Goal: Task Accomplishment & Management: Manage account settings

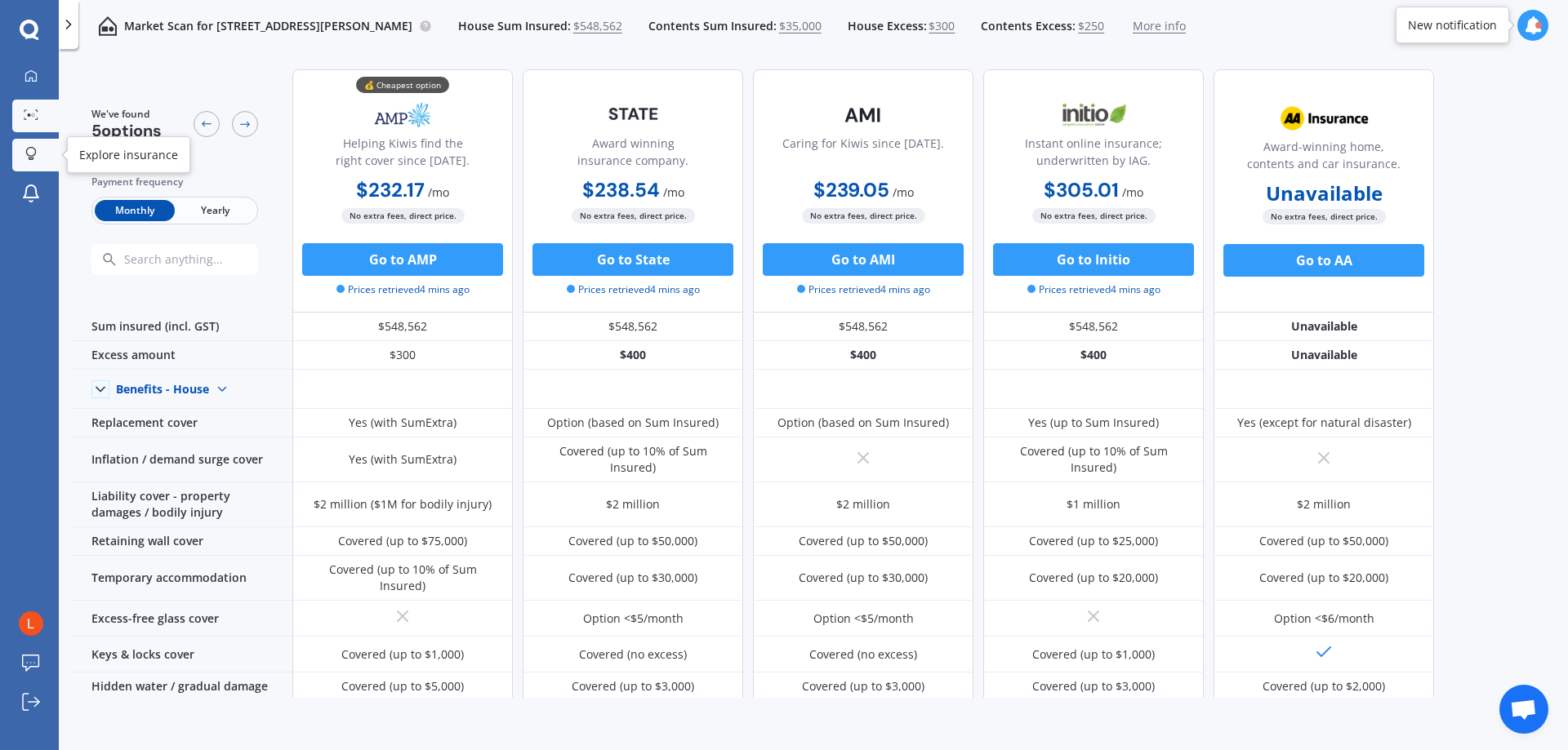
click at [47, 149] on link "Explore insurance" at bounding box center [36, 155] width 46 height 33
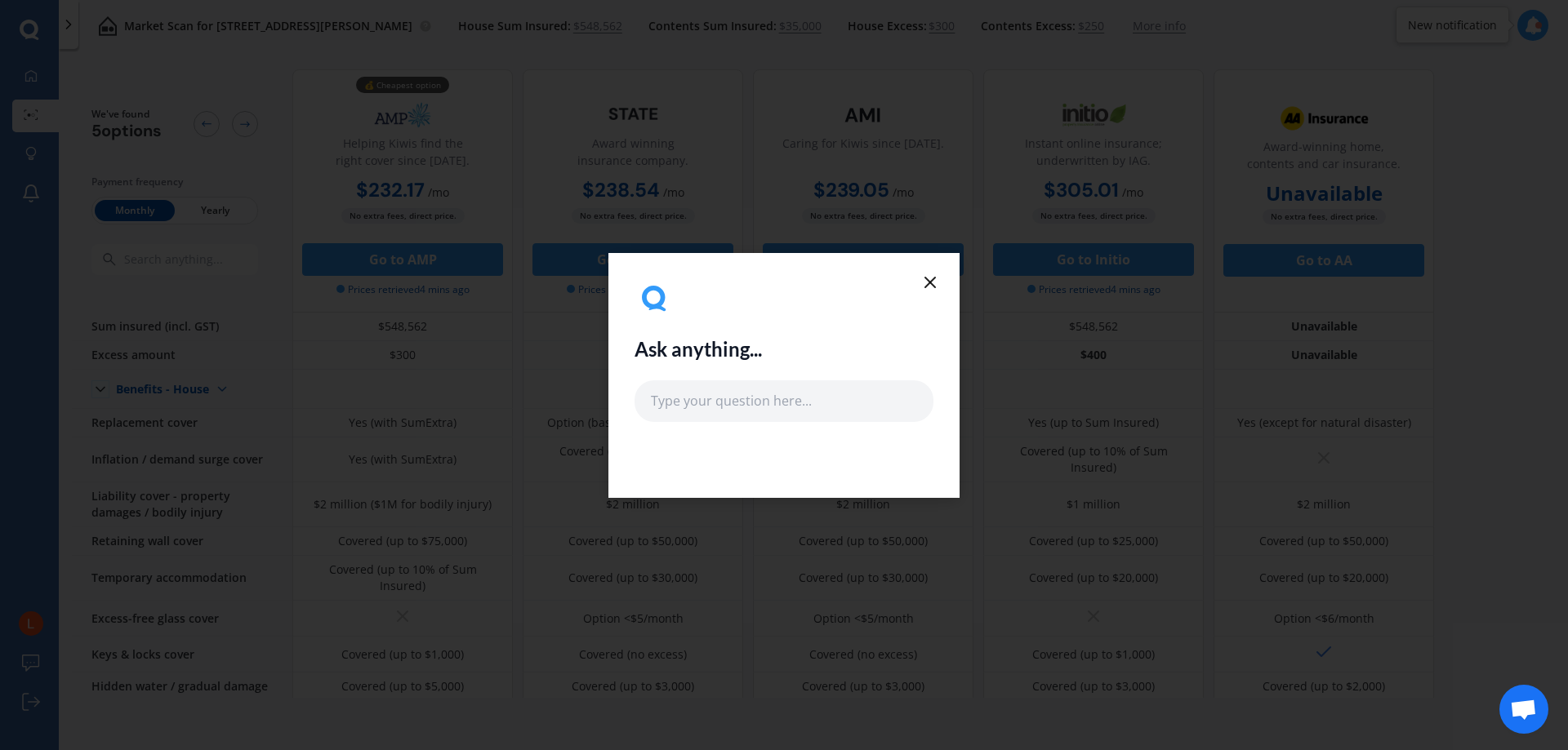
click at [934, 278] on line at bounding box center [930, 282] width 10 height 10
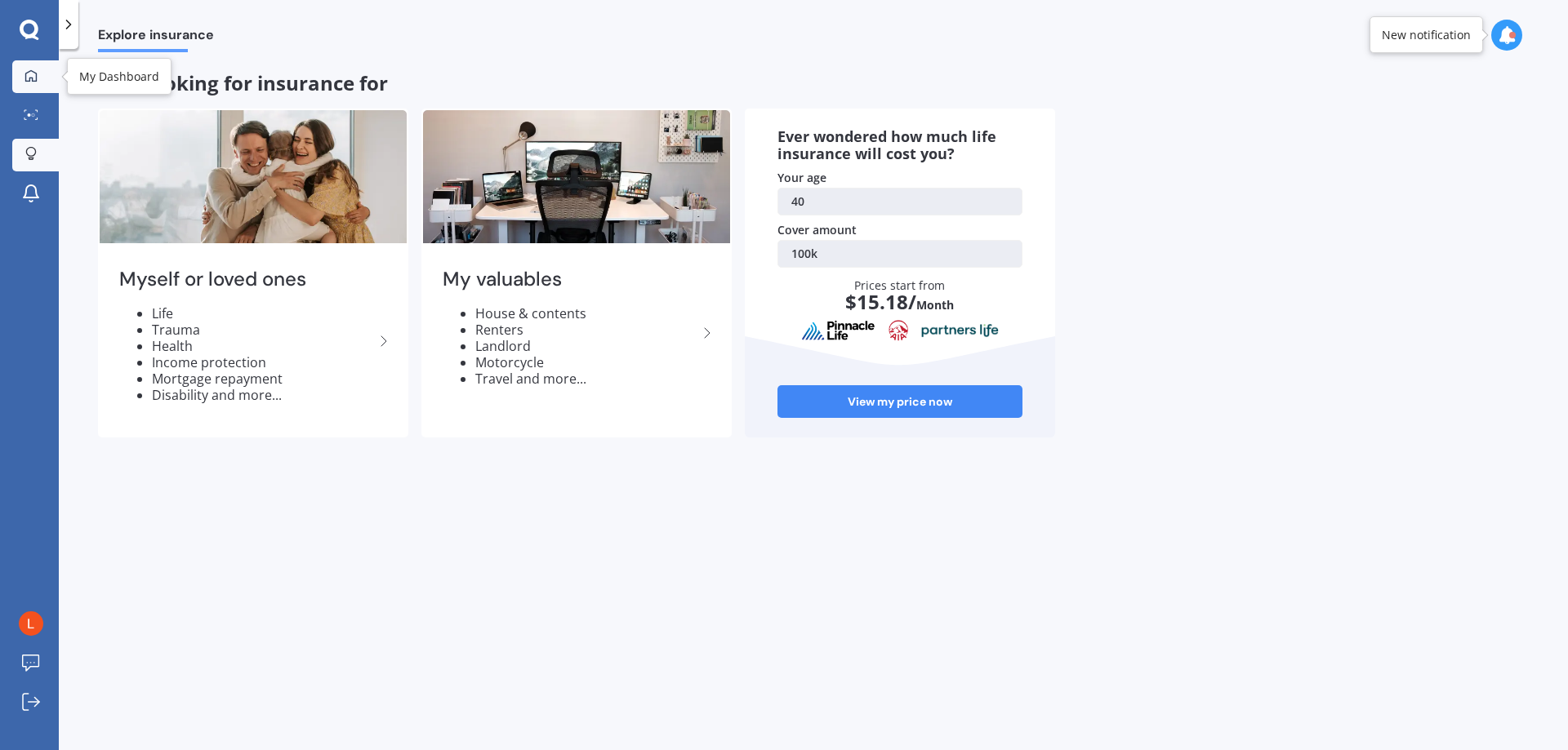
click at [38, 70] on div at bounding box center [31, 76] width 24 height 14
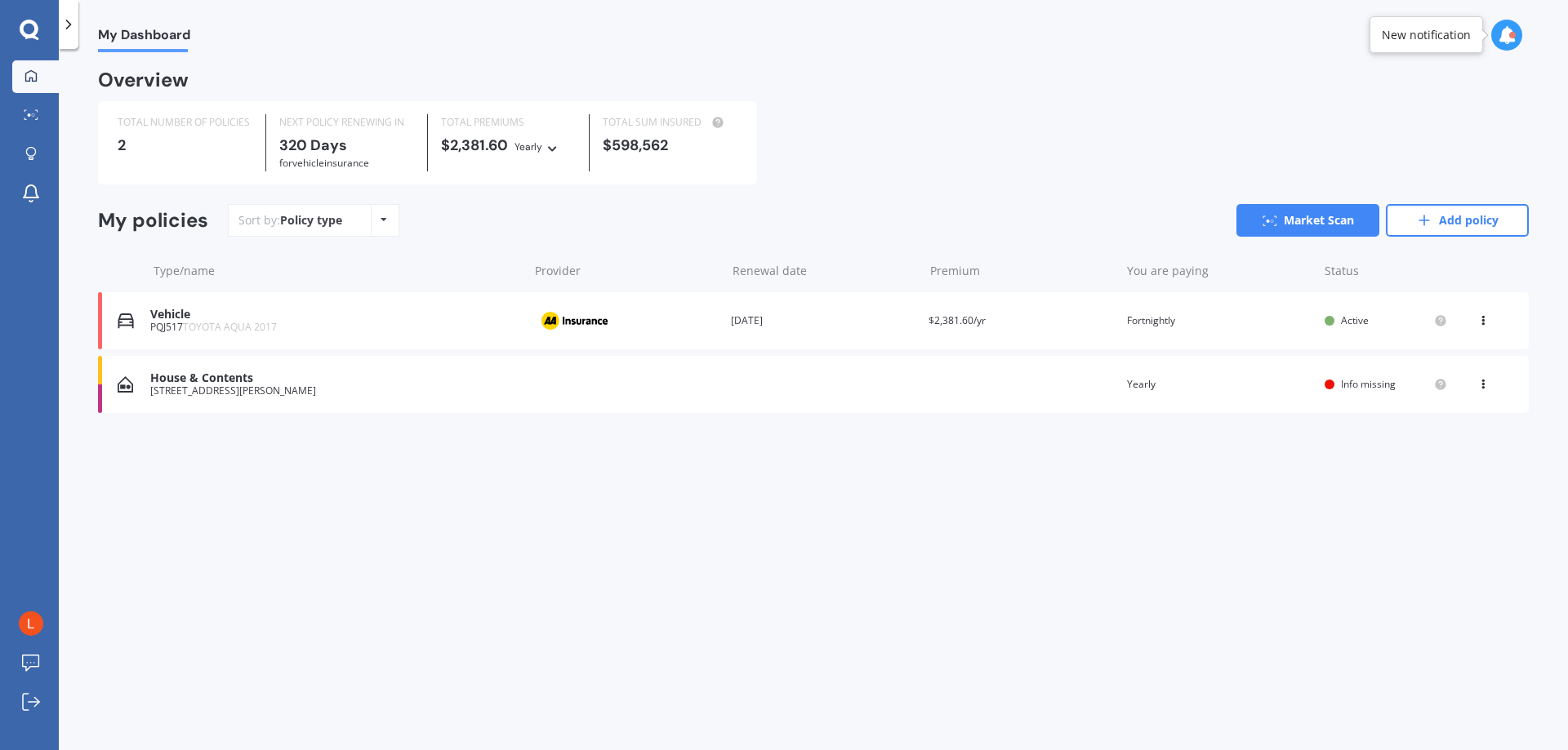
click at [961, 138] on div "TOTAL NUMBER OF POLICIES 2 NEXT POLICY RENEWING [DATE] for Vehicle insurance TO…" at bounding box center [814, 142] width 1431 height 83
click at [196, 387] on div "[STREET_ADDRESS][PERSON_NAME]" at bounding box center [335, 391] width 370 height 12
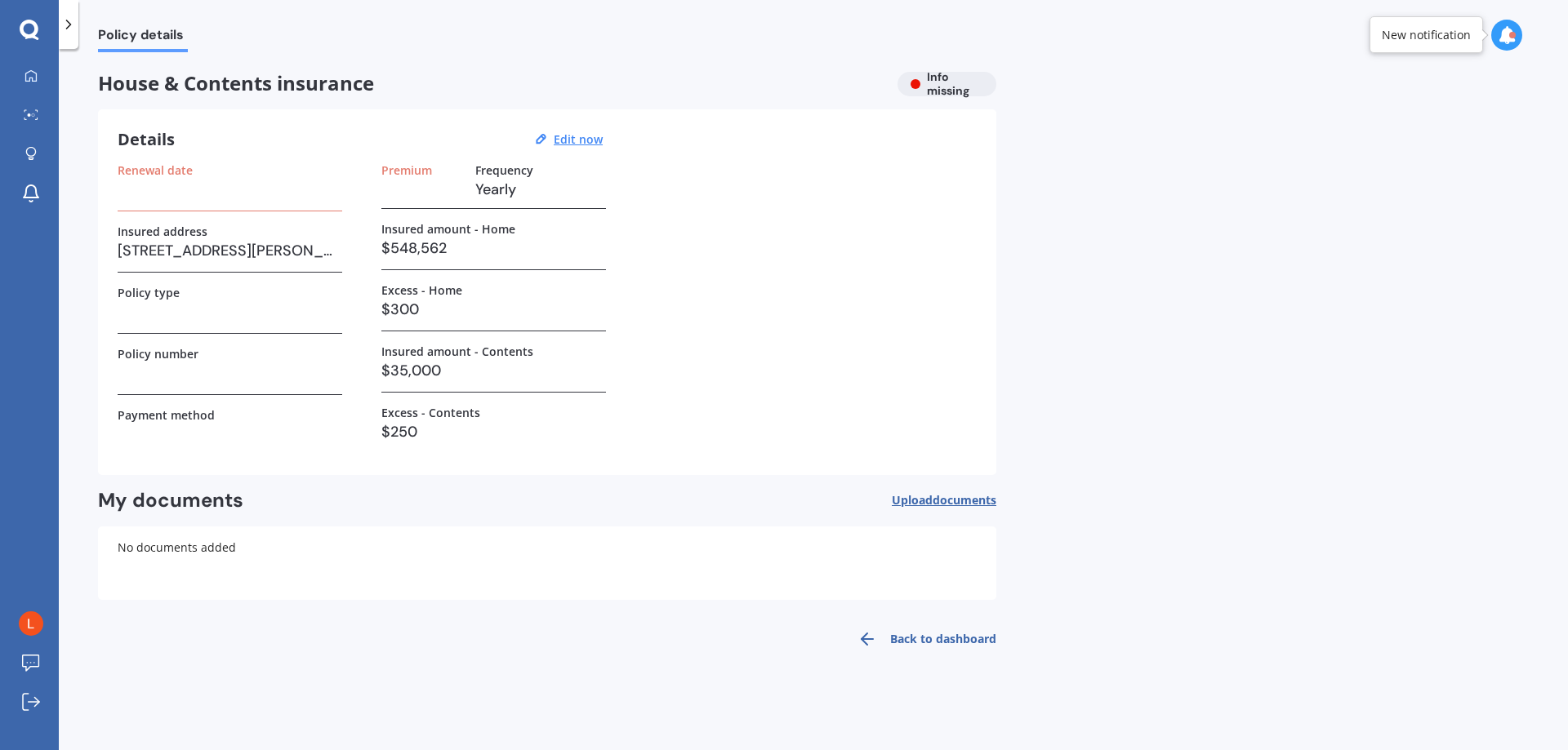
click at [970, 497] on span "documents" at bounding box center [964, 500] width 64 height 15
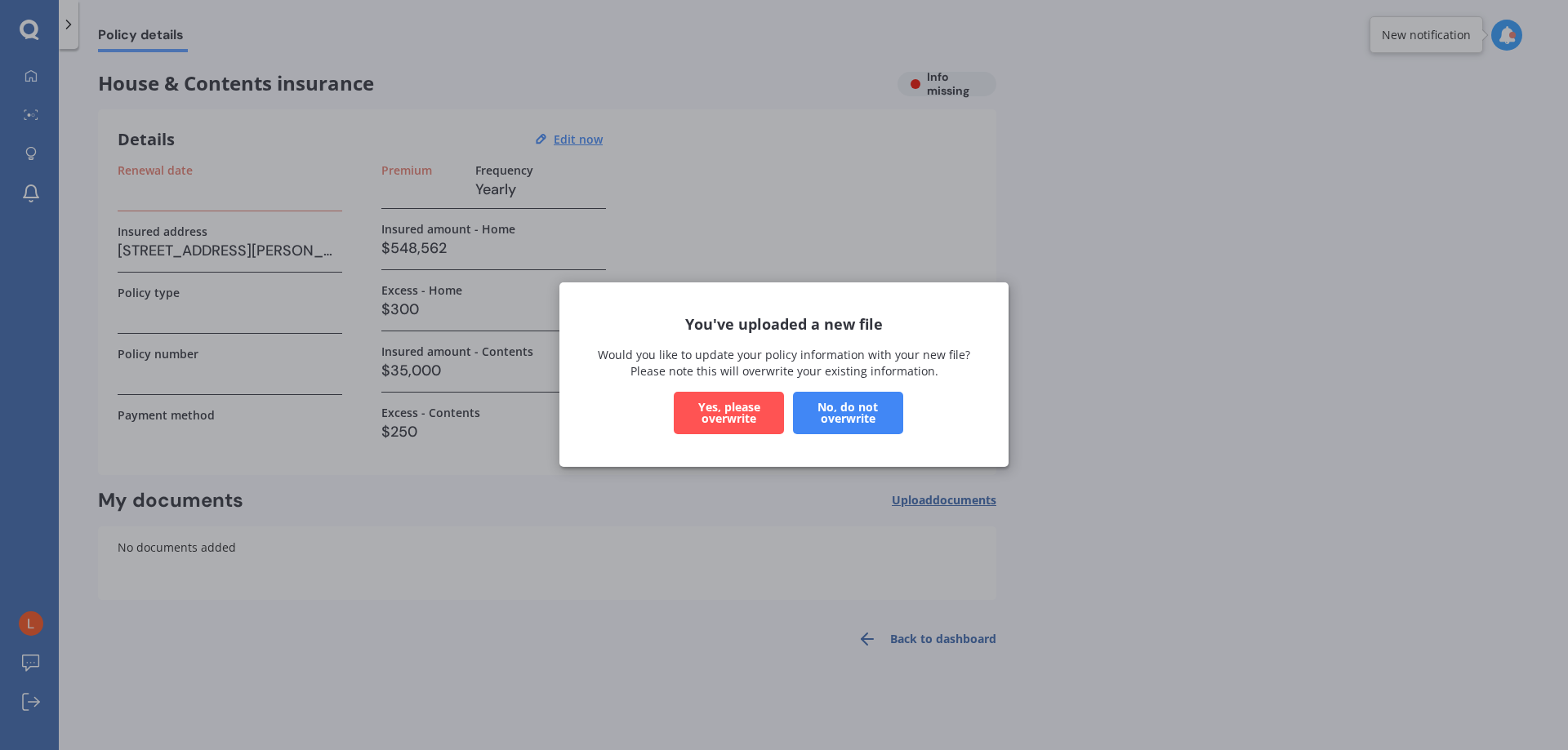
click at [890, 422] on button "No, do not overwrite" at bounding box center [848, 414] width 110 height 42
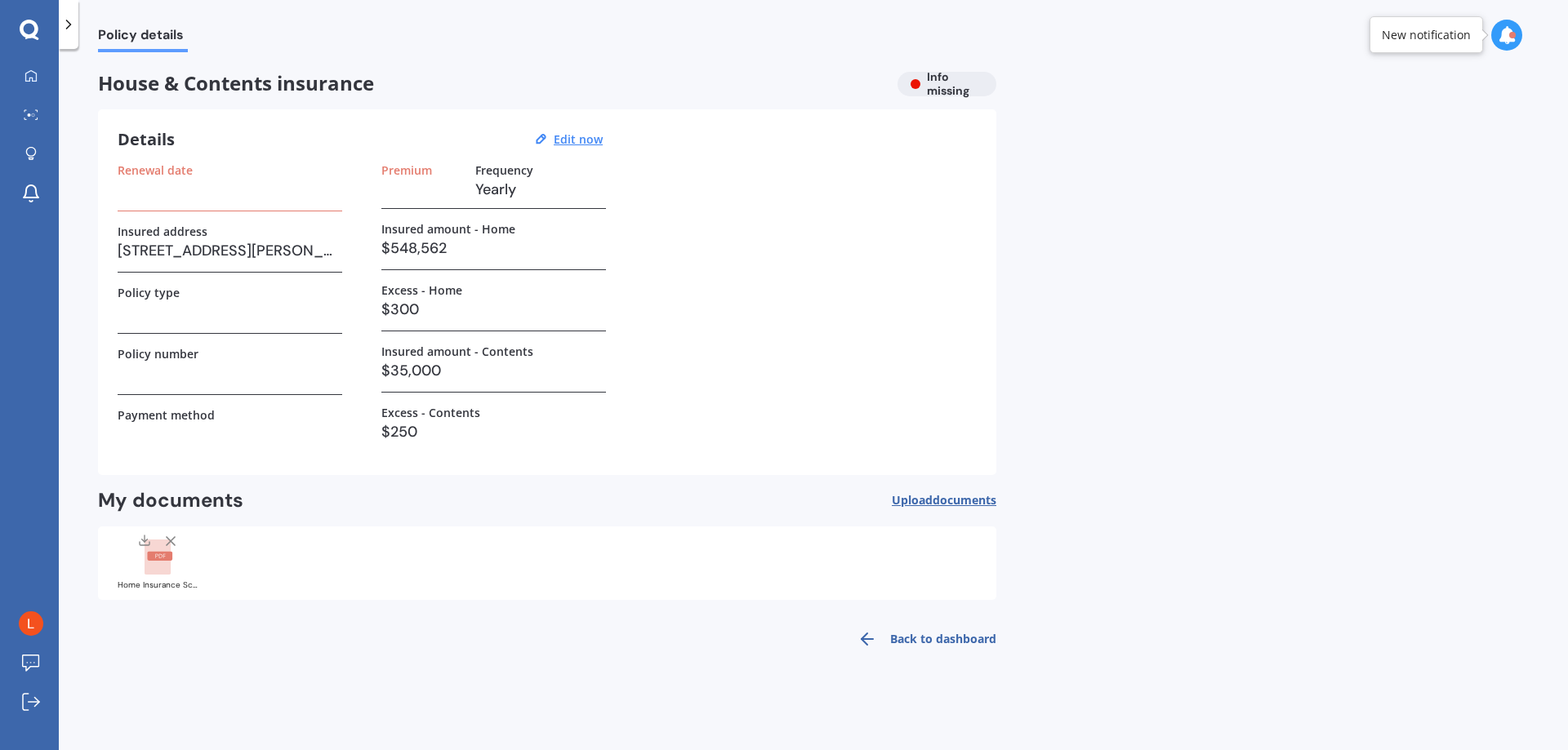
click at [953, 497] on span "documents" at bounding box center [964, 500] width 64 height 15
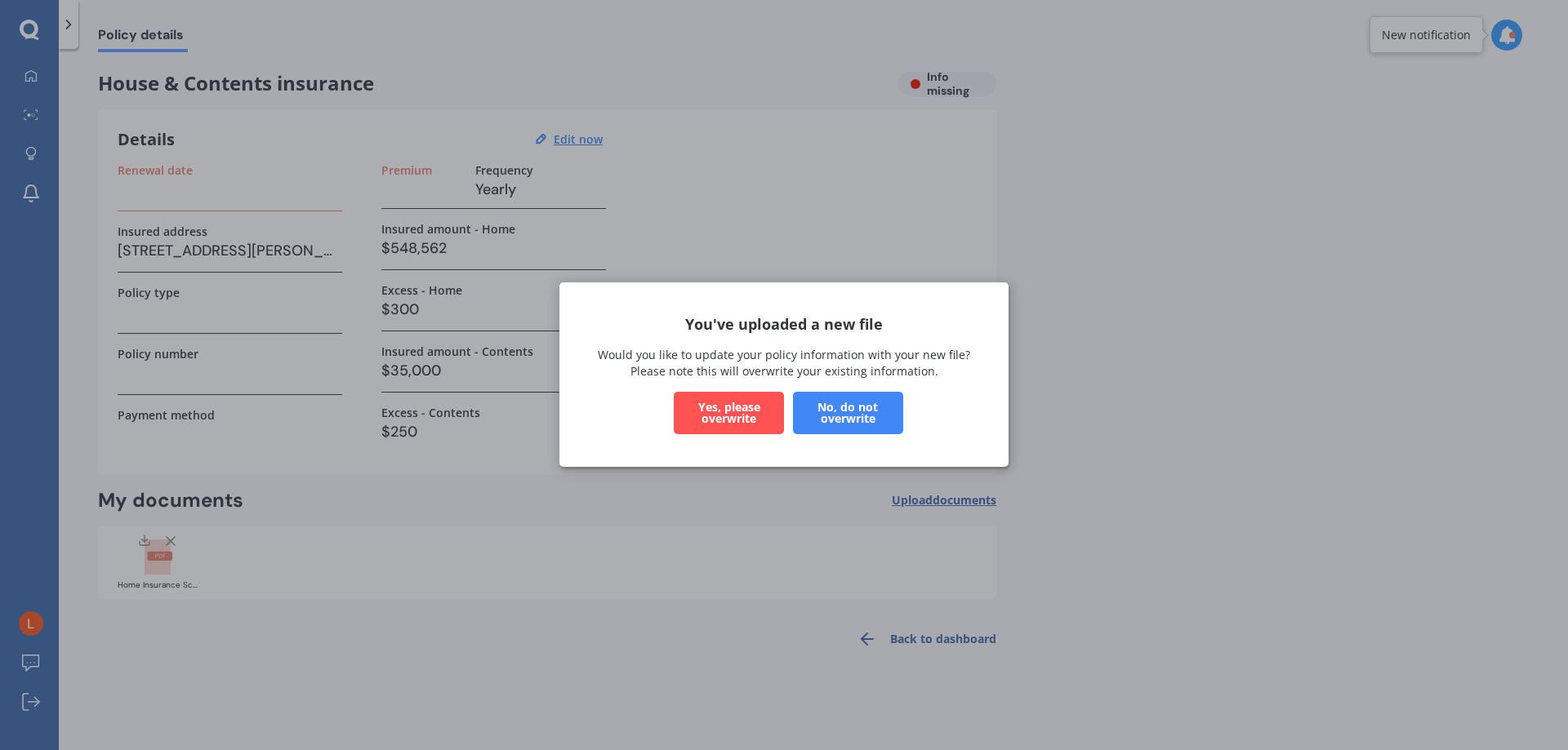
click at [726, 419] on button "Yes, please overwrite" at bounding box center [729, 414] width 110 height 42
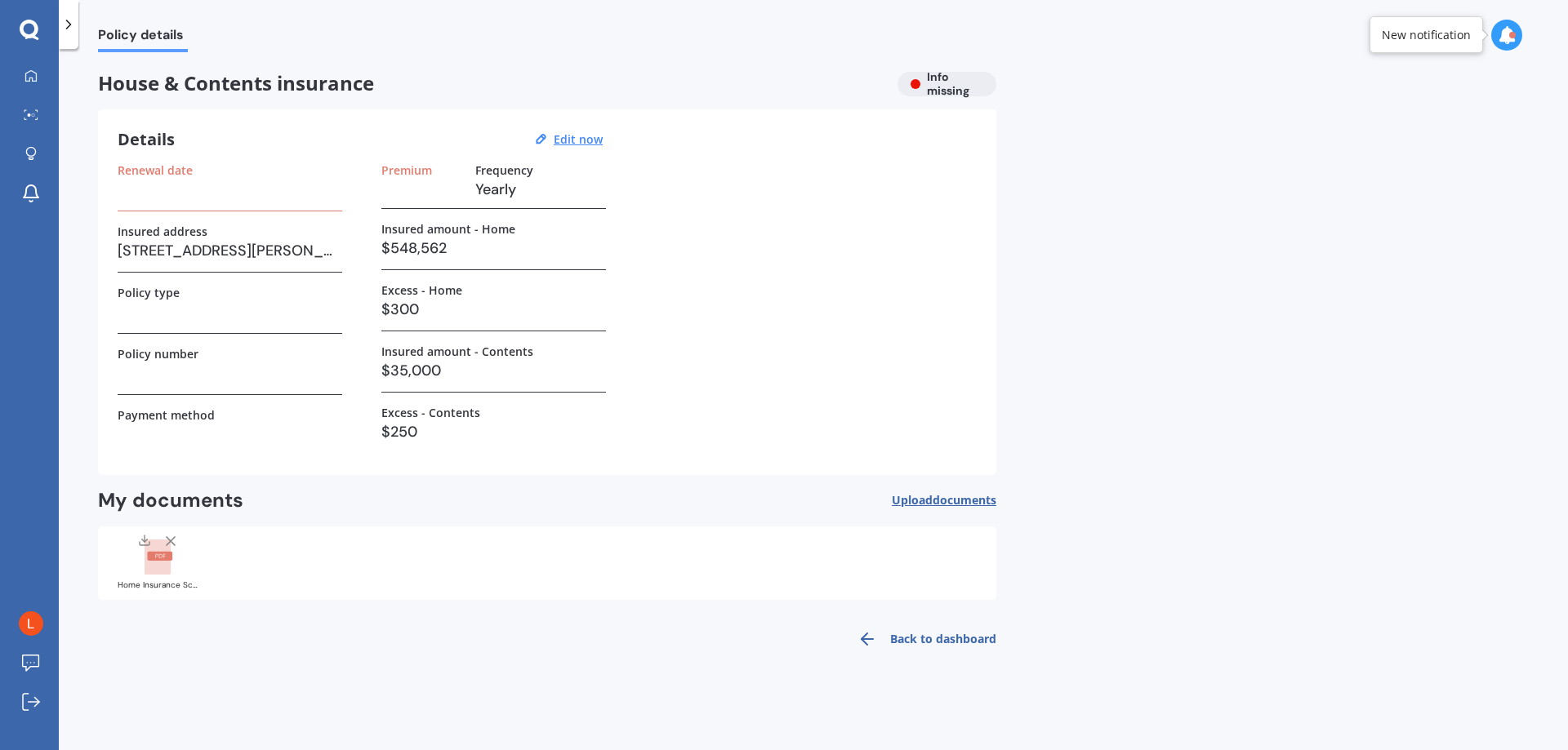
click at [171, 538] on icon at bounding box center [170, 541] width 16 height 16
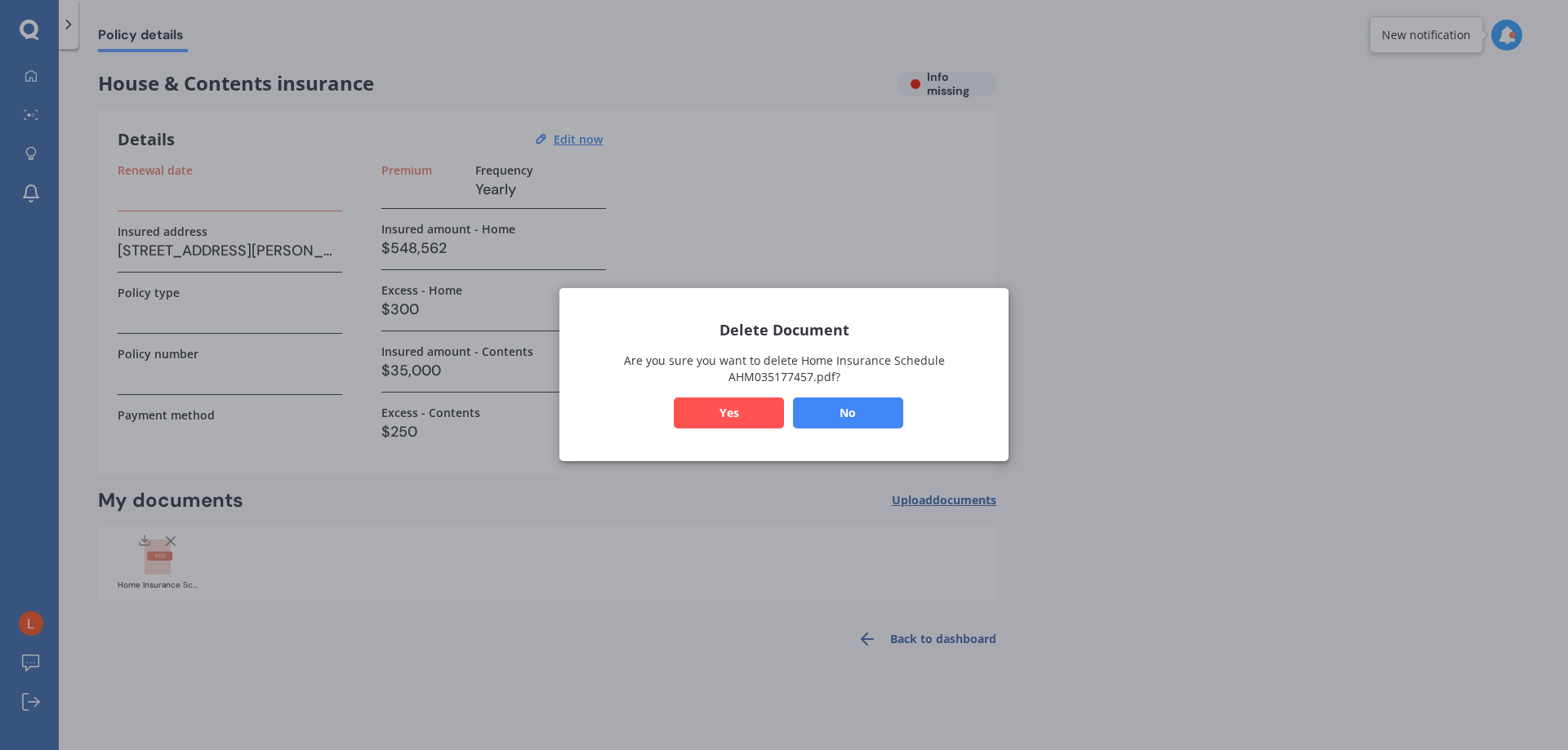
click at [744, 411] on button "Yes" at bounding box center [729, 414] width 110 height 31
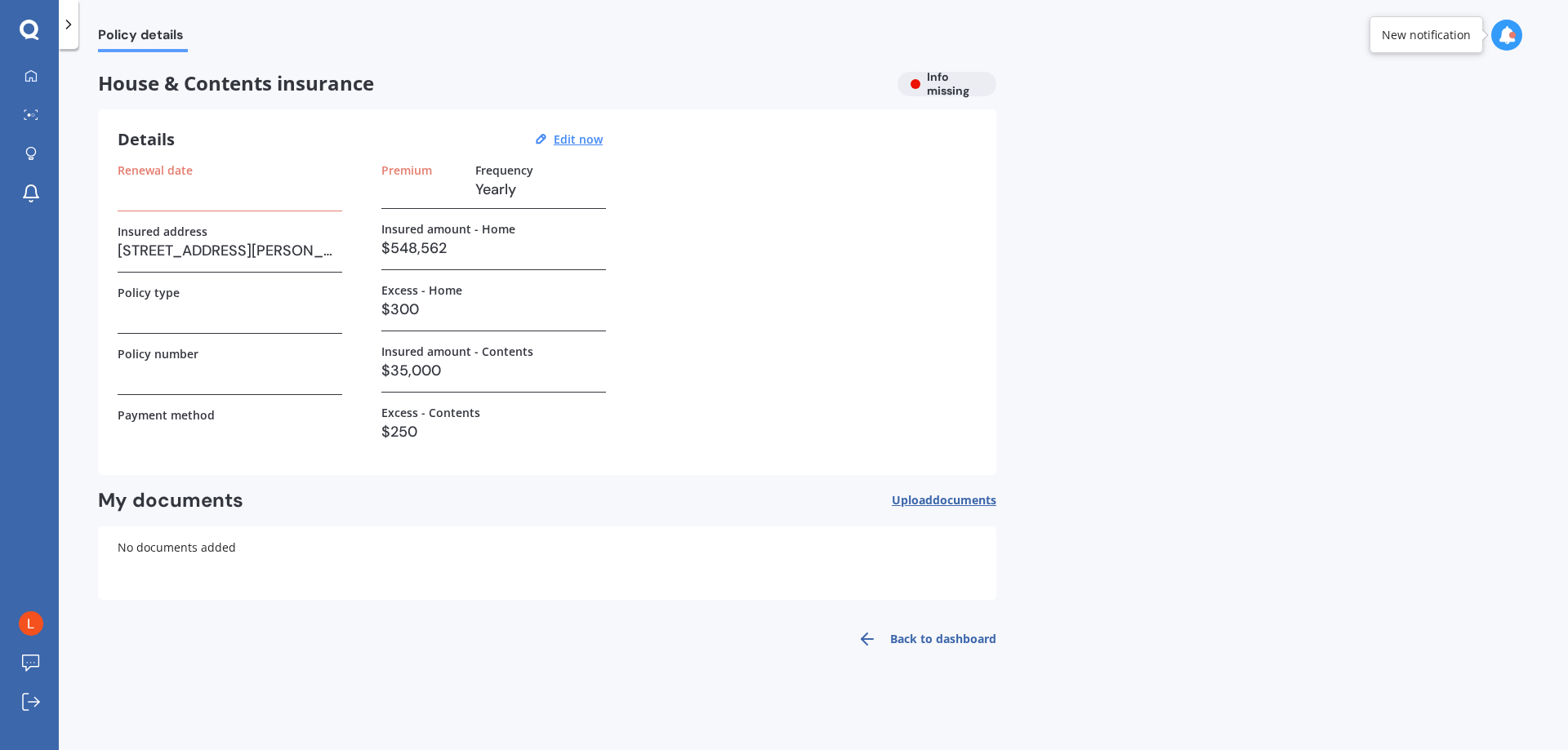
click at [972, 502] on span "documents" at bounding box center [964, 500] width 64 height 15
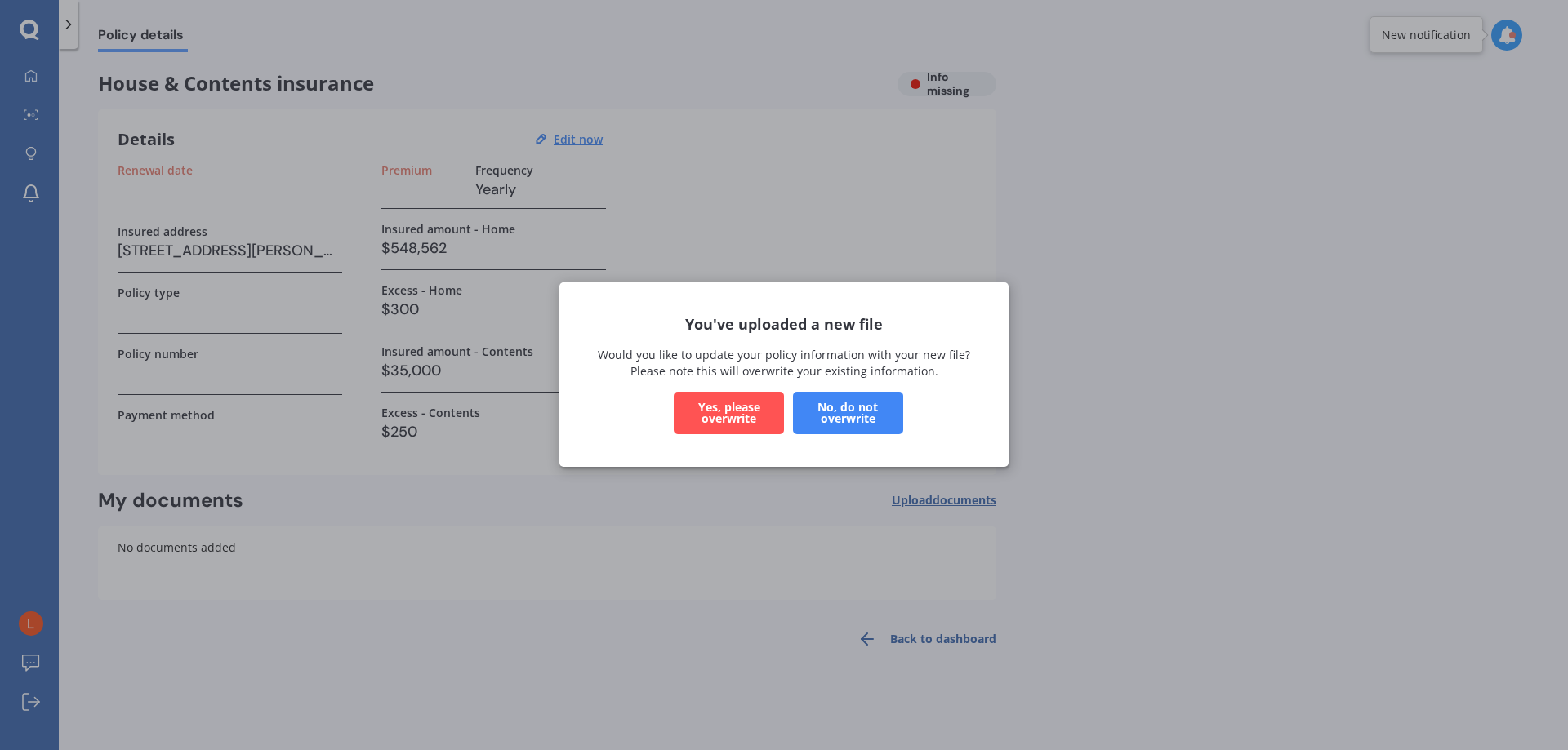
click at [749, 411] on button "Yes, please overwrite" at bounding box center [729, 414] width 110 height 42
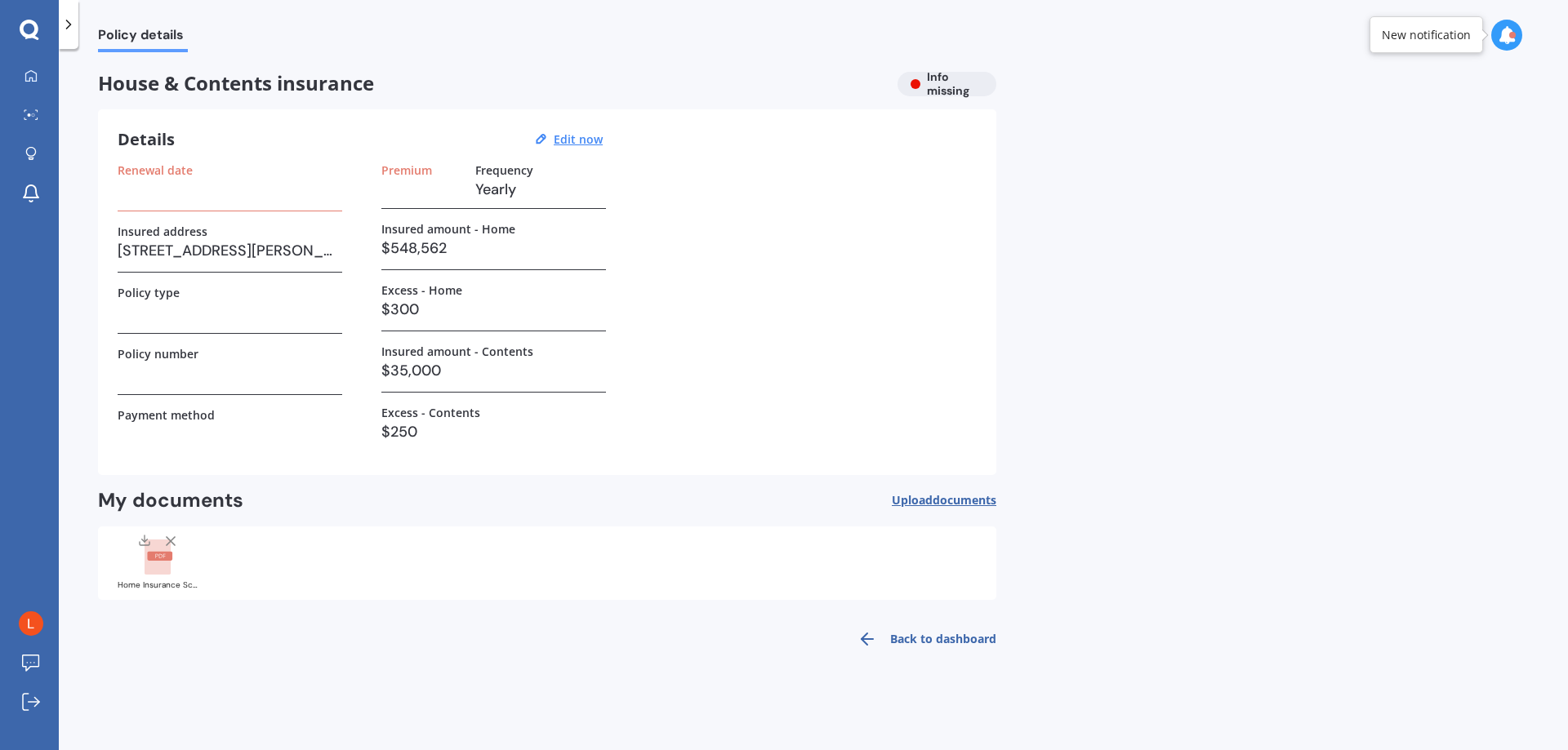
click at [964, 80] on div "House & Contents insurance Info missing" at bounding box center [547, 84] width 899 height 24
click at [261, 199] on h3 at bounding box center [229, 189] width 224 height 24
click at [463, 164] on div "Premium Frequency Yearly" at bounding box center [493, 186] width 224 height 45
click at [570, 138] on u "Edit now" at bounding box center [578, 140] width 49 height 15
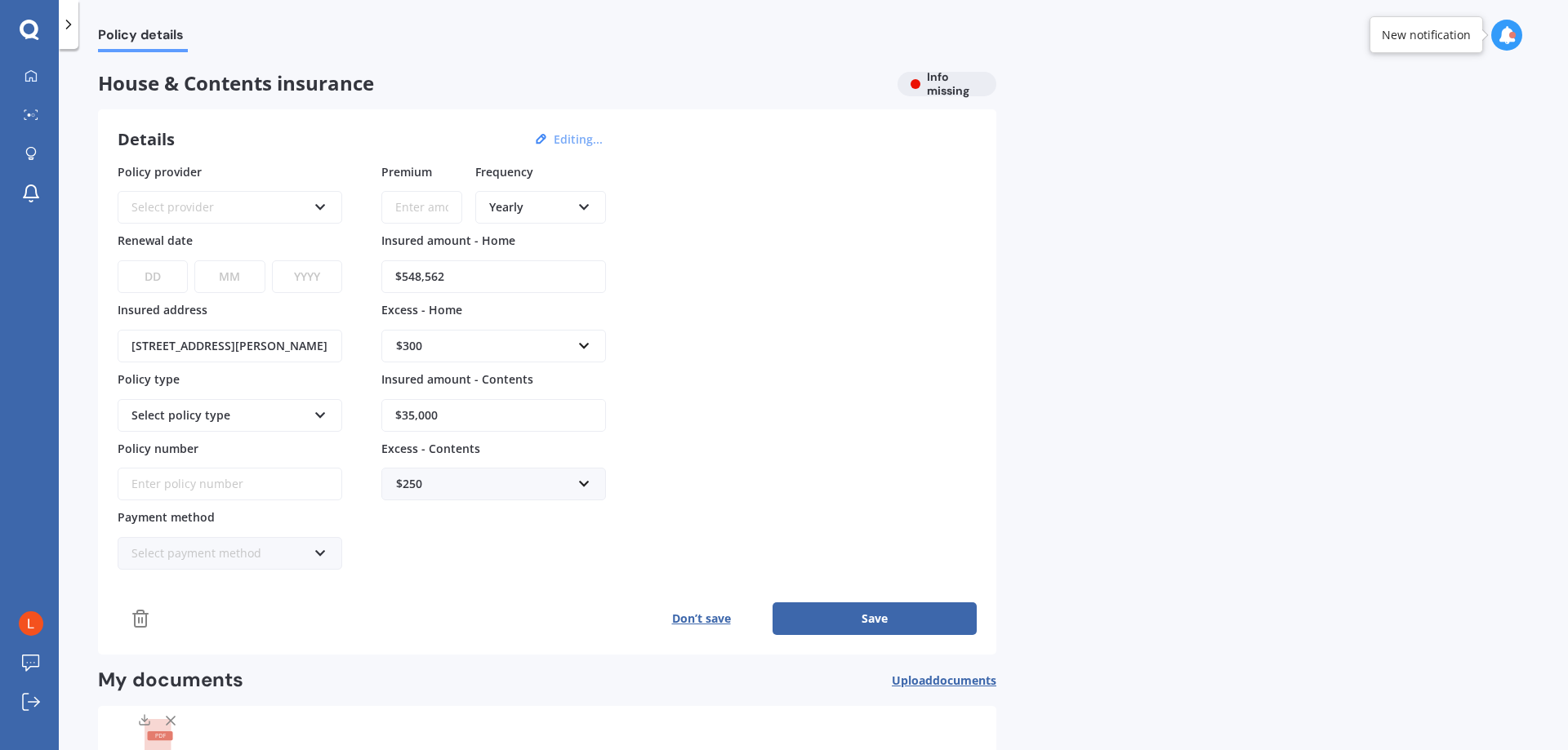
click at [231, 476] on input "Policy number" at bounding box center [229, 484] width 224 height 33
click at [243, 553] on div "Select payment method" at bounding box center [220, 554] width 175 height 18
click at [263, 583] on span "Direct debit - bank account" at bounding box center [206, 584] width 148 height 15
click at [269, 422] on div "Select policy type" at bounding box center [220, 415] width 175 height 18
click at [293, 408] on div "Select policy type" at bounding box center [220, 415] width 175 height 18
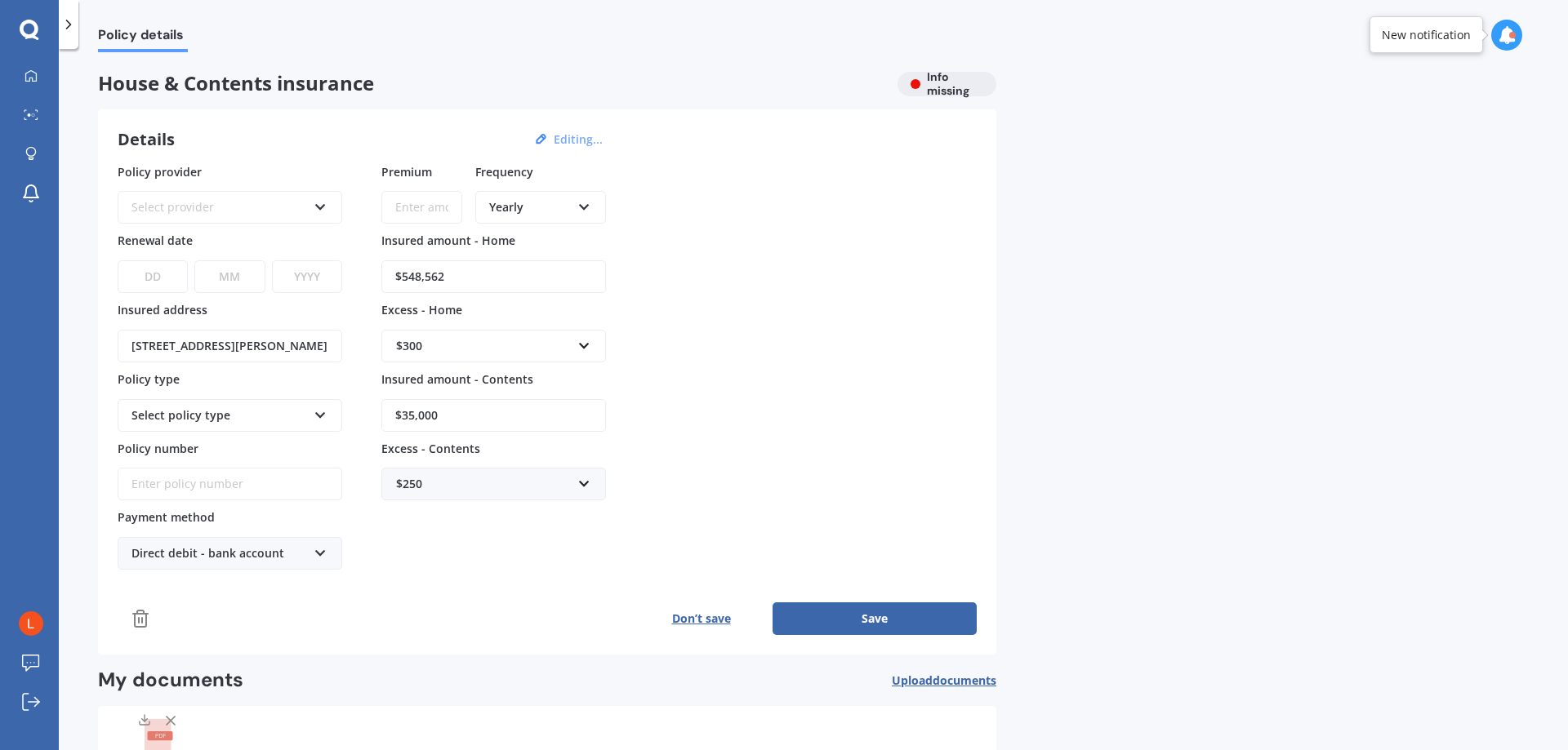
click at [307, 411] on div "Select policy type" at bounding box center [229, 416] width 224 height 33
click at [325, 409] on icon at bounding box center [321, 412] width 13 height 12
click at [322, 207] on icon at bounding box center [321, 204] width 13 height 12
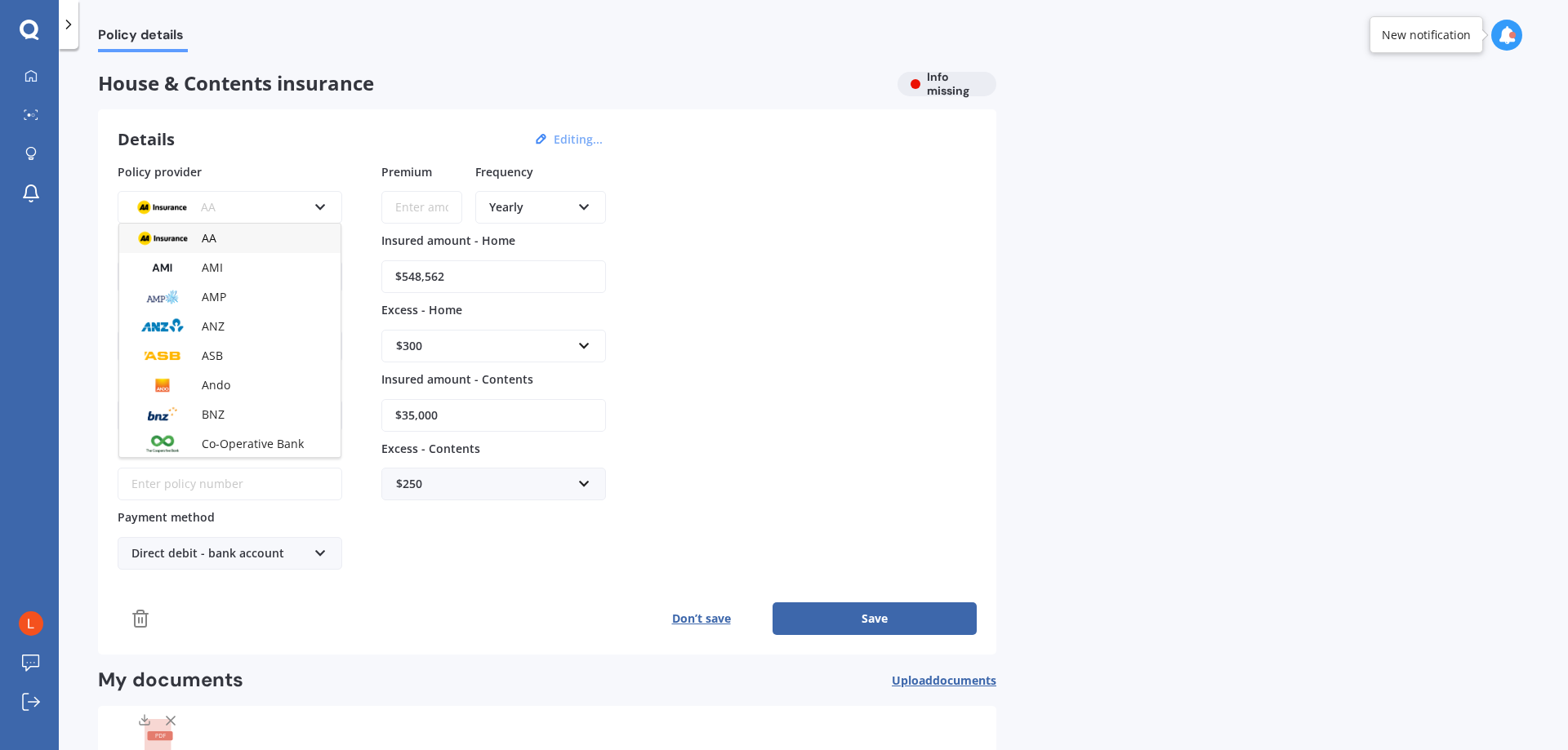
click at [303, 235] on div "AA" at bounding box center [230, 238] width 222 height 30
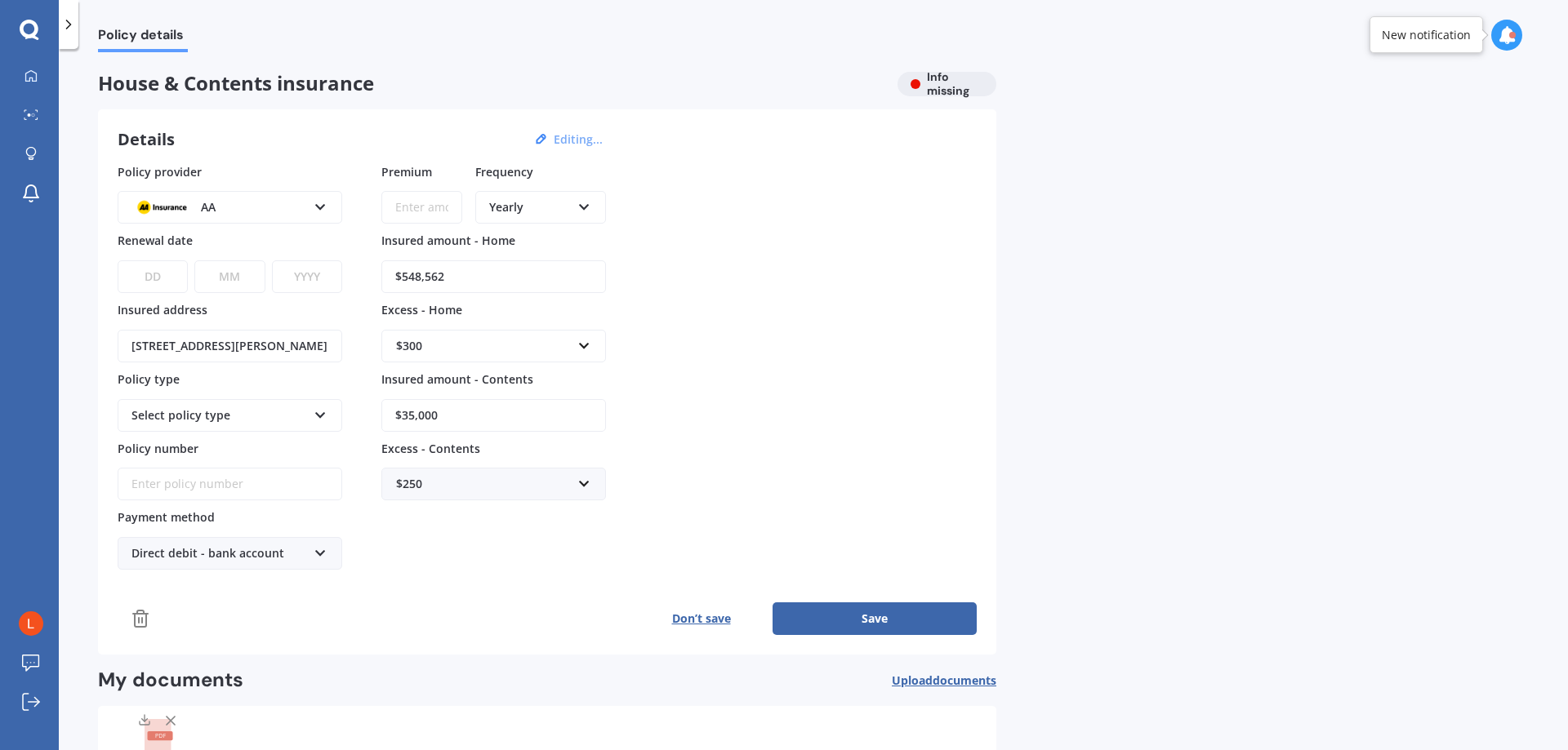
click at [847, 336] on div "Policy provider AA AA AMI AMP ANZ ASB Ando BNZ Co-Operative Bank FMG Initio Kiw…" at bounding box center [547, 367] width 859 height 407
click at [925, 630] on button "Save" at bounding box center [875, 619] width 204 height 33
click at [259, 201] on div "AA" at bounding box center [220, 207] width 175 height 18
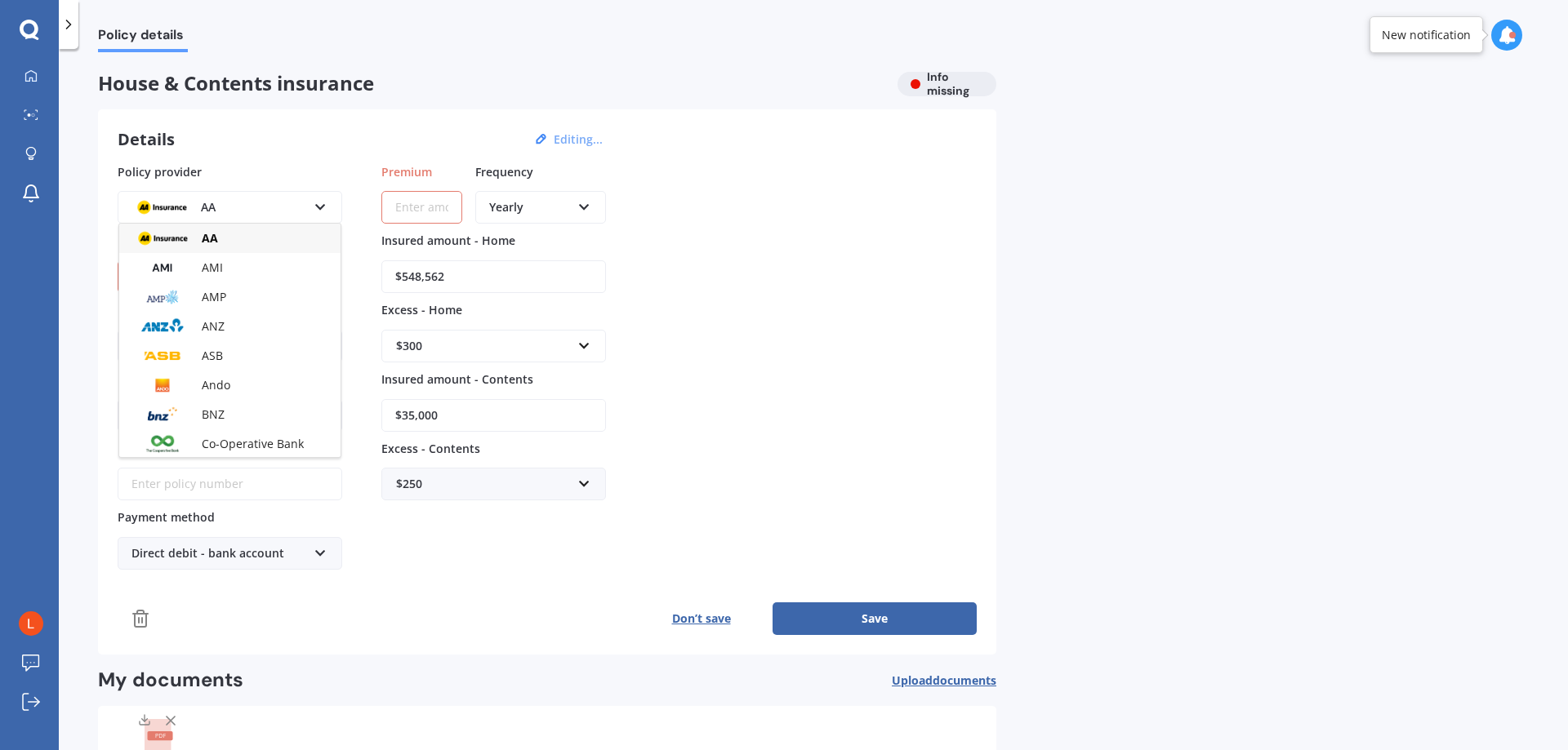
click at [880, 621] on button "Save" at bounding box center [875, 619] width 204 height 33
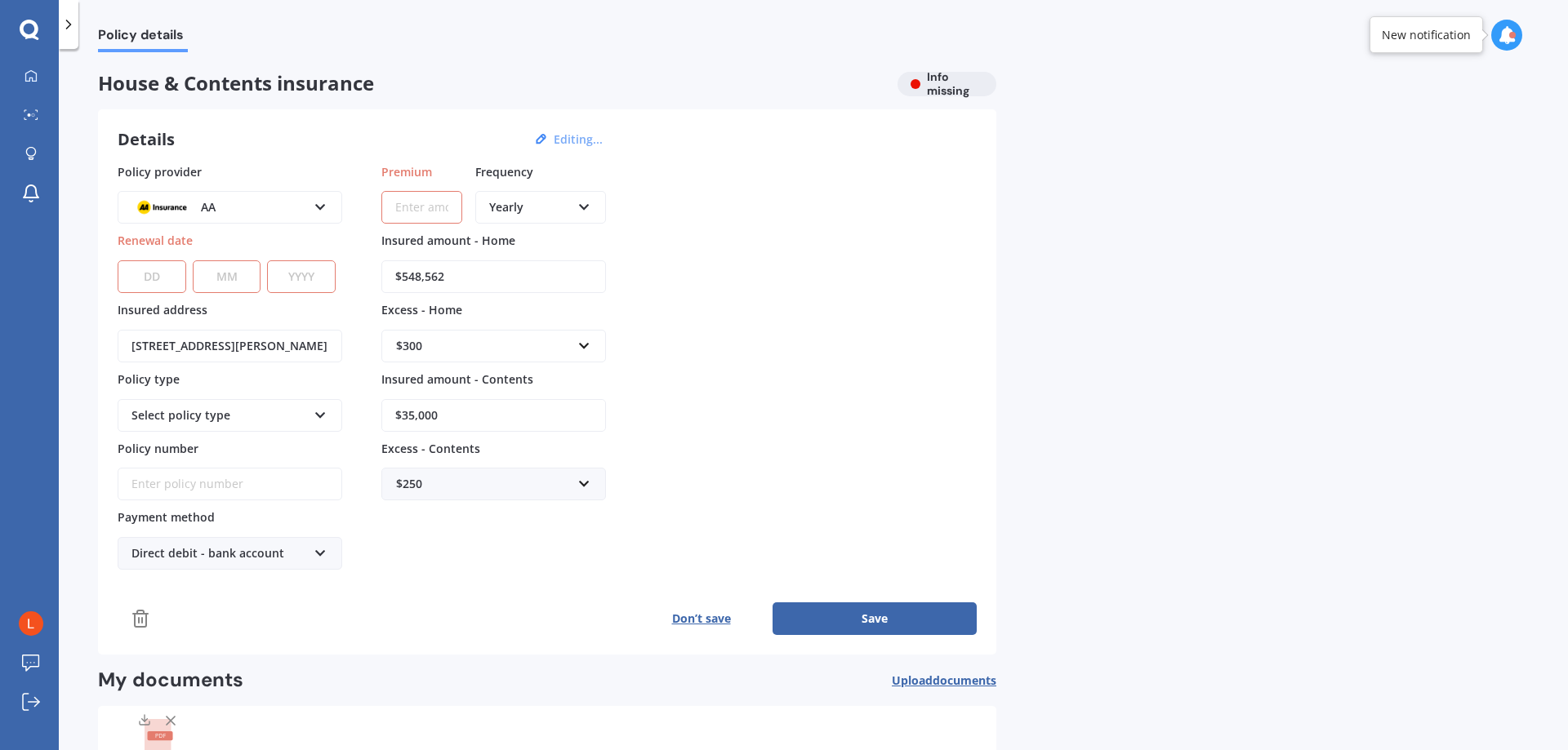
drag, startPoint x: 153, startPoint y: 268, endPoint x: 277, endPoint y: 269, distance: 124.0
click at [154, 268] on select "DD 01 02 03 04 05 06 07 08 09 10 11 12 13 14 15 16 17 18 19 20 21 22 23 24 25 2…" at bounding box center [151, 277] width 68 height 33
select select "01"
click at [118, 261] on select "DD 01 02 03 04 05 06 07 08 09 10 11 12 13 14 15 16 17 18 19 20 21 22 23 24 25 2…" at bounding box center [151, 277] width 68 height 33
click at [231, 274] on select "MM 01 02 03 04 05 06 07 08 09 10 11 12" at bounding box center [226, 277] width 68 height 33
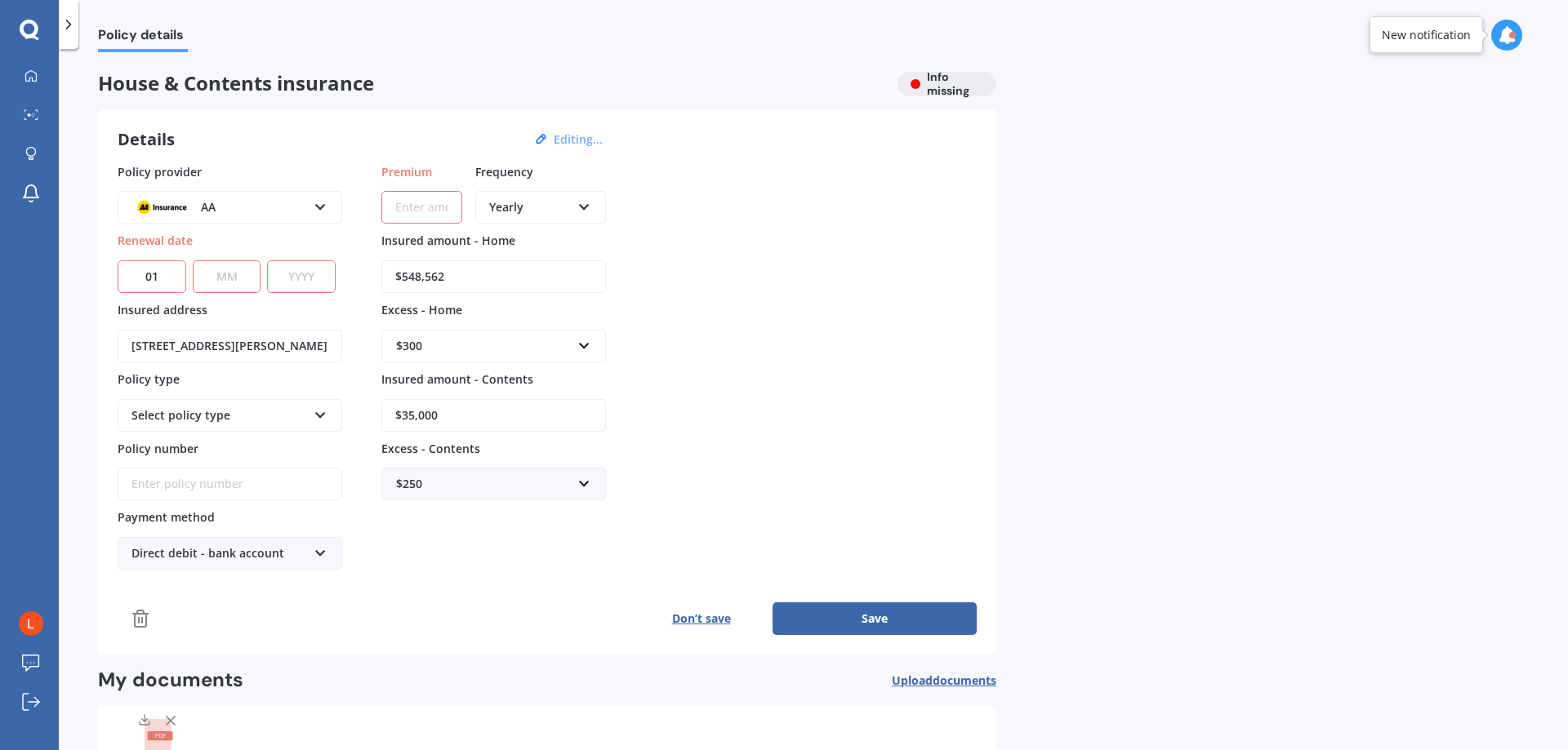
select select "01"
click at [193, 261] on select "MM 01 02 03 04 05 06 07 08 09 10 11 12" at bounding box center [226, 277] width 68 height 33
click at [276, 265] on select "YYYY 2027 2026 2025 2024 2023 2022 2021 2020 2019 2018 2017 2016 2015 2014 2013…" at bounding box center [301, 277] width 68 height 33
select select "2027"
click at [272, 261] on select "YYYY 2027 2026 2025 2024 2023 2022 2021 2020 2019 2018 2017 2016 2015 2014 2013…" at bounding box center [301, 277] width 68 height 33
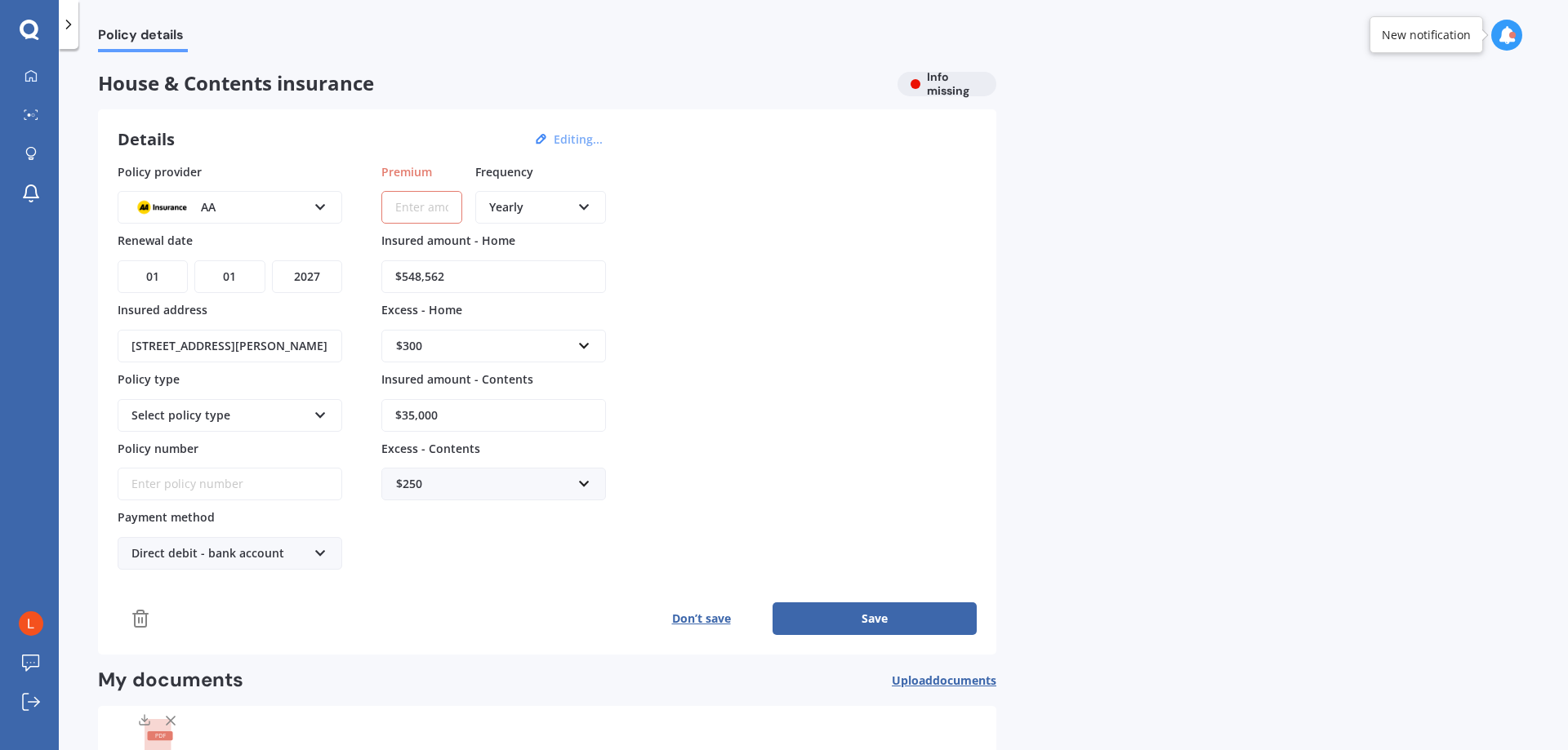
click at [860, 622] on button "Save" at bounding box center [875, 619] width 204 height 33
click at [541, 206] on div "Yearly" at bounding box center [530, 207] width 82 height 18
click at [575, 137] on button "Editing..." at bounding box center [578, 139] width 59 height 14
click at [705, 615] on button "Don’t save" at bounding box center [701, 619] width 143 height 33
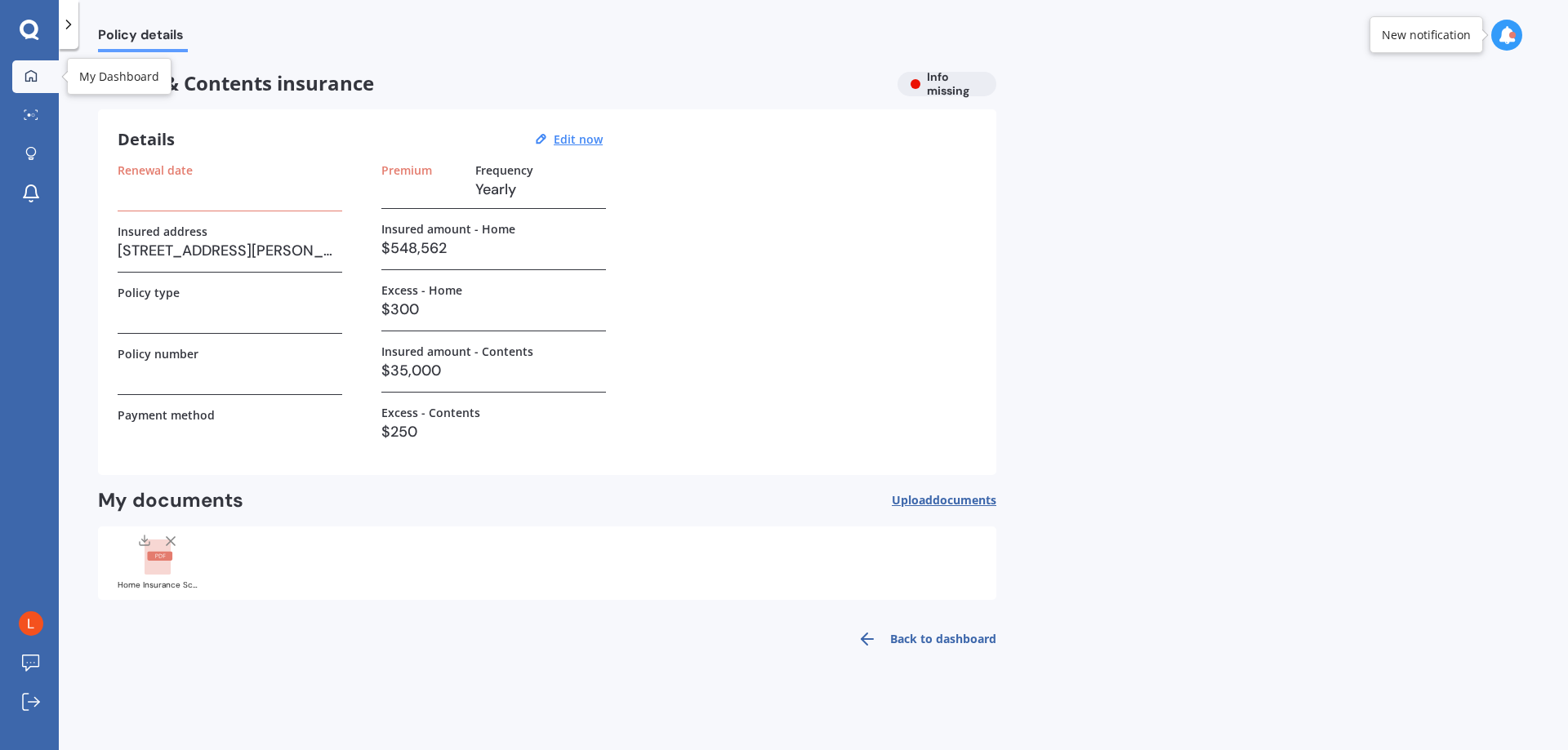
click at [33, 77] on icon at bounding box center [31, 76] width 13 height 13
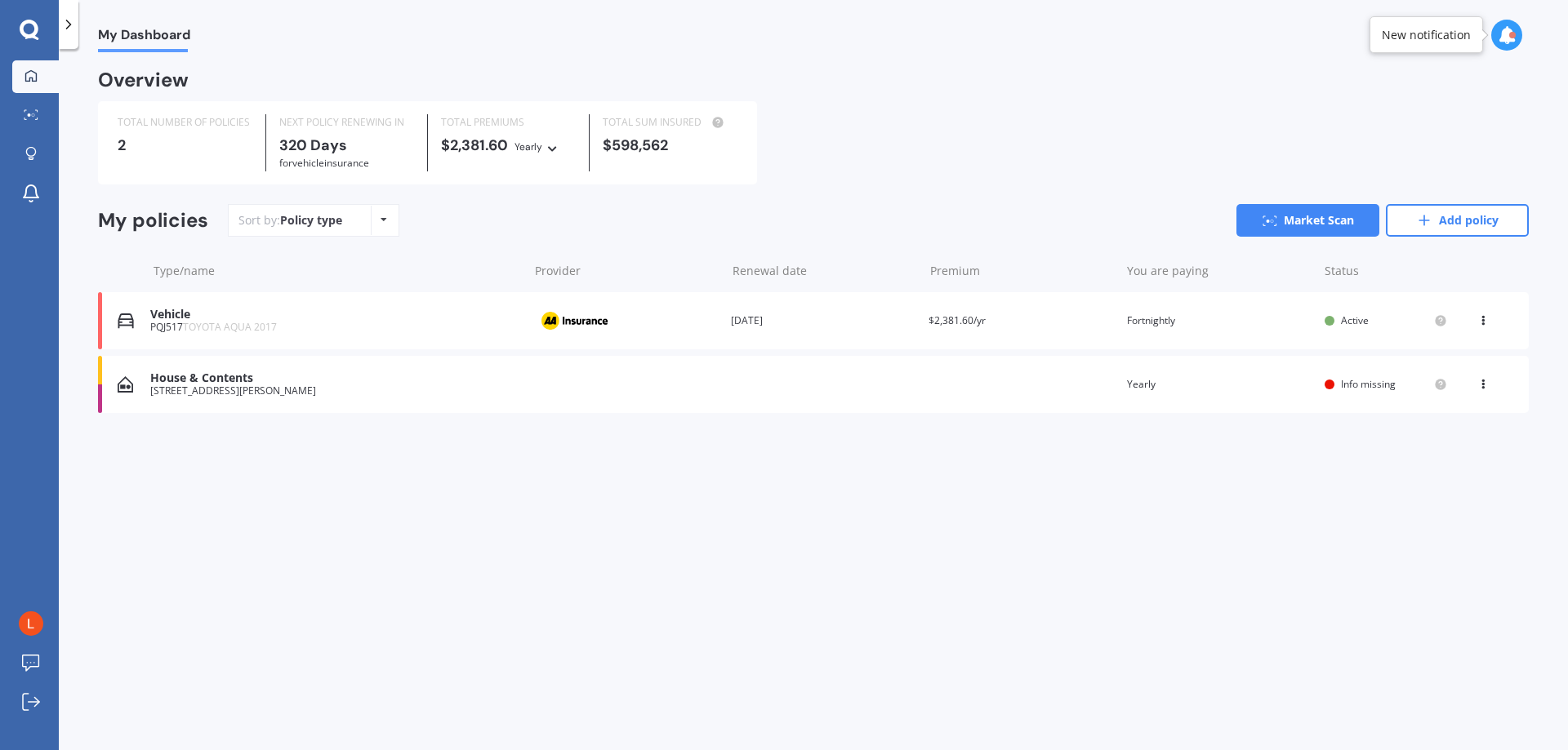
click at [617, 642] on div "My Dashboard Overview TOTAL NUMBER OF POLICIES 2 NEXT POLICY RENEWING [DATE] fo…" at bounding box center [813, 402] width 1509 height 701
click at [1480, 379] on icon at bounding box center [1483, 381] width 12 height 10
click at [1480, 379] on div "View option" at bounding box center [1448, 384] width 162 height 30
click at [862, 549] on div "My Dashboard Overview TOTAL NUMBER OF POLICIES 2 NEXT POLICY RENEWING [DATE] fo…" at bounding box center [813, 402] width 1509 height 701
click at [1503, 19] on div at bounding box center [1506, 35] width 31 height 31
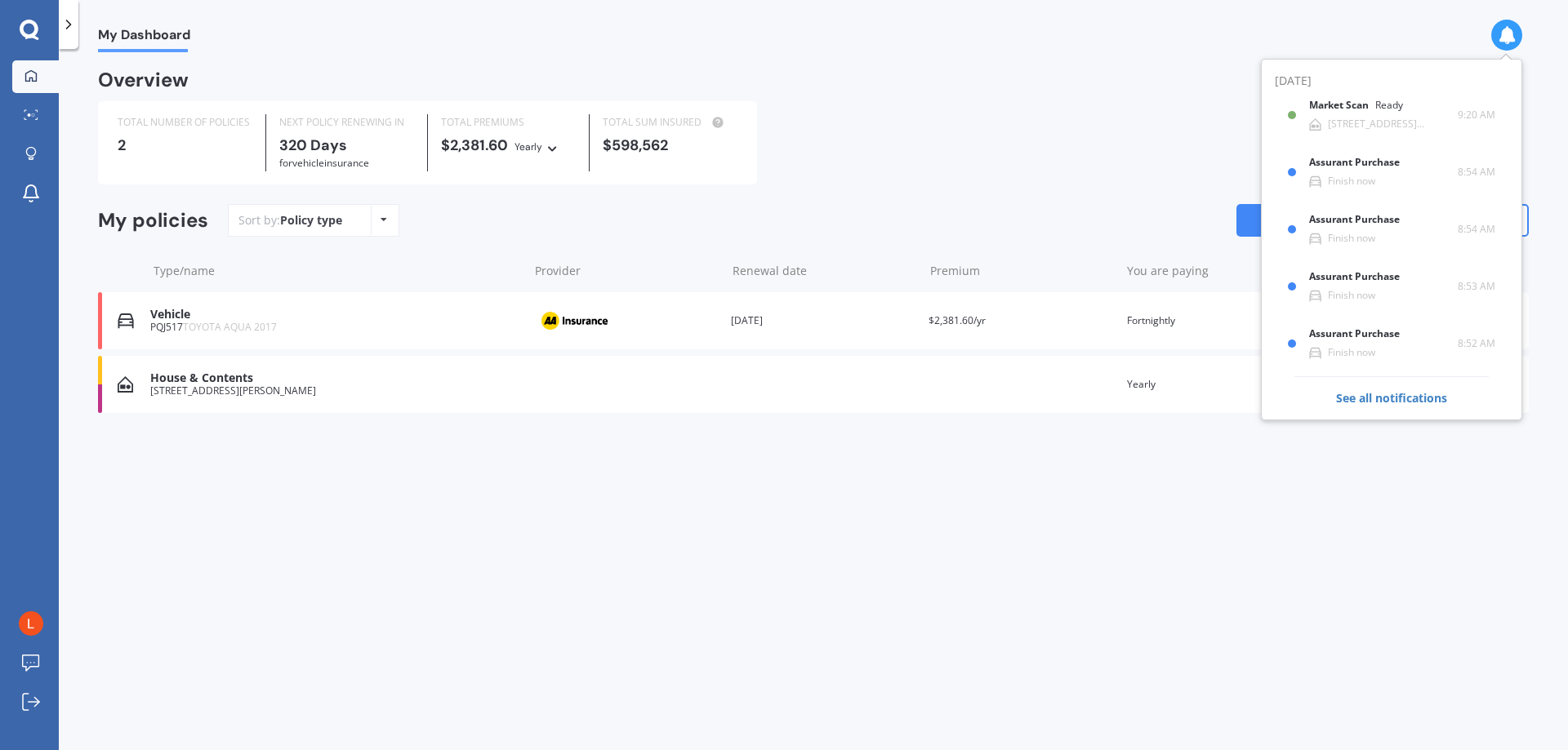
click at [1002, 105] on div "TOTAL NUMBER OF POLICIES 2 NEXT POLICY RENEWING [DATE] for Vehicle insurance TO…" at bounding box center [814, 142] width 1431 height 83
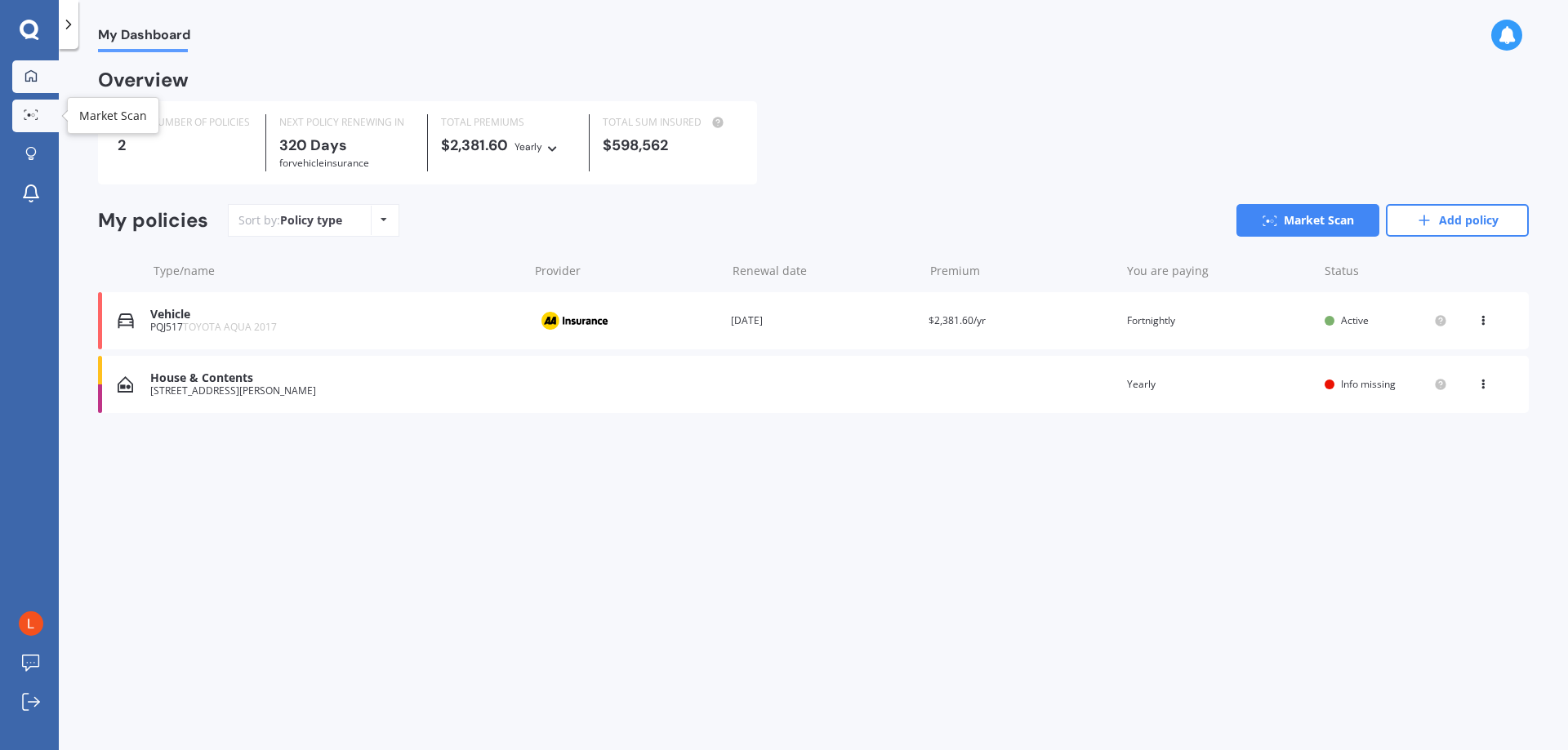
click at [35, 119] on icon at bounding box center [36, 118] width 3 height 2
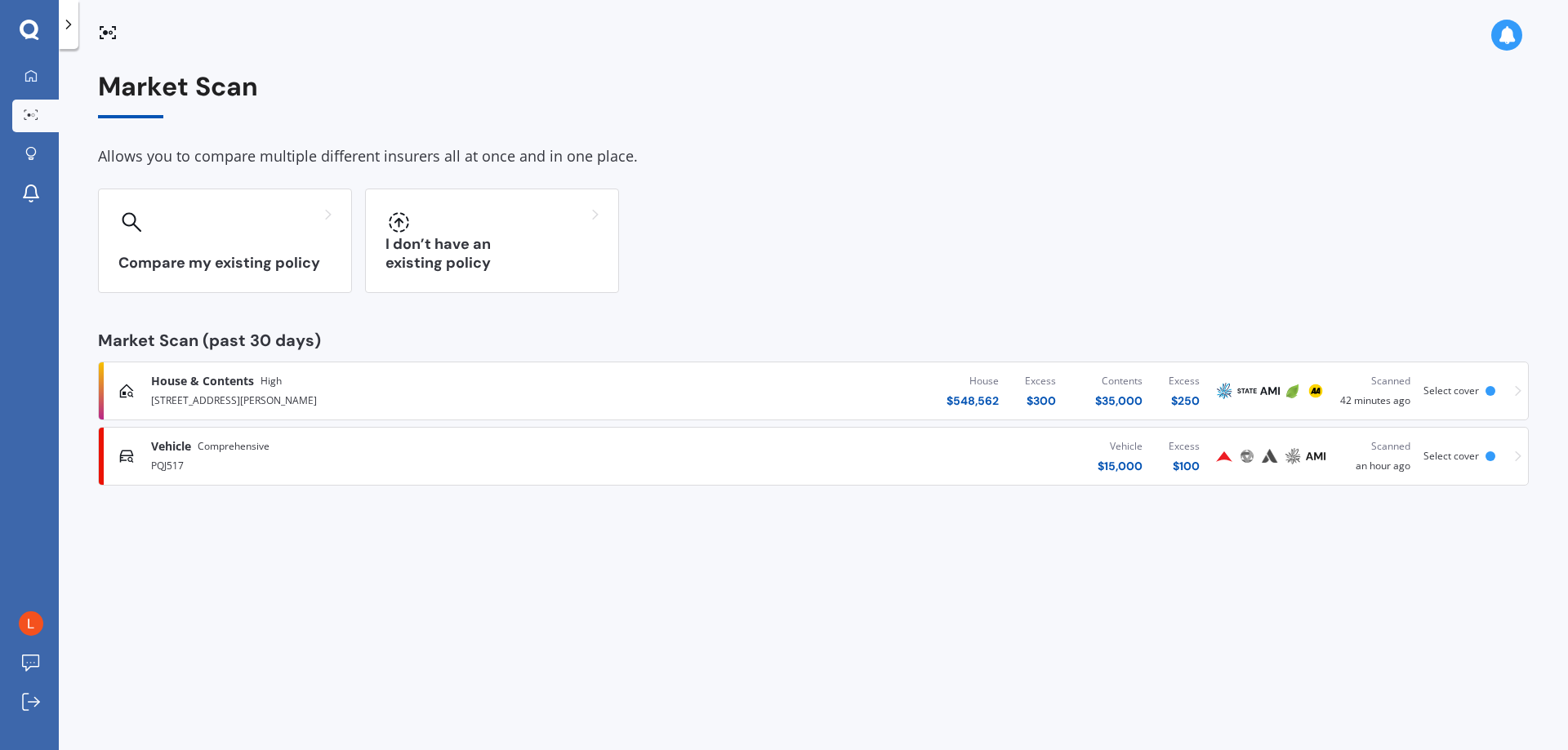
click at [1464, 451] on span "Select cover" at bounding box center [1451, 455] width 56 height 13
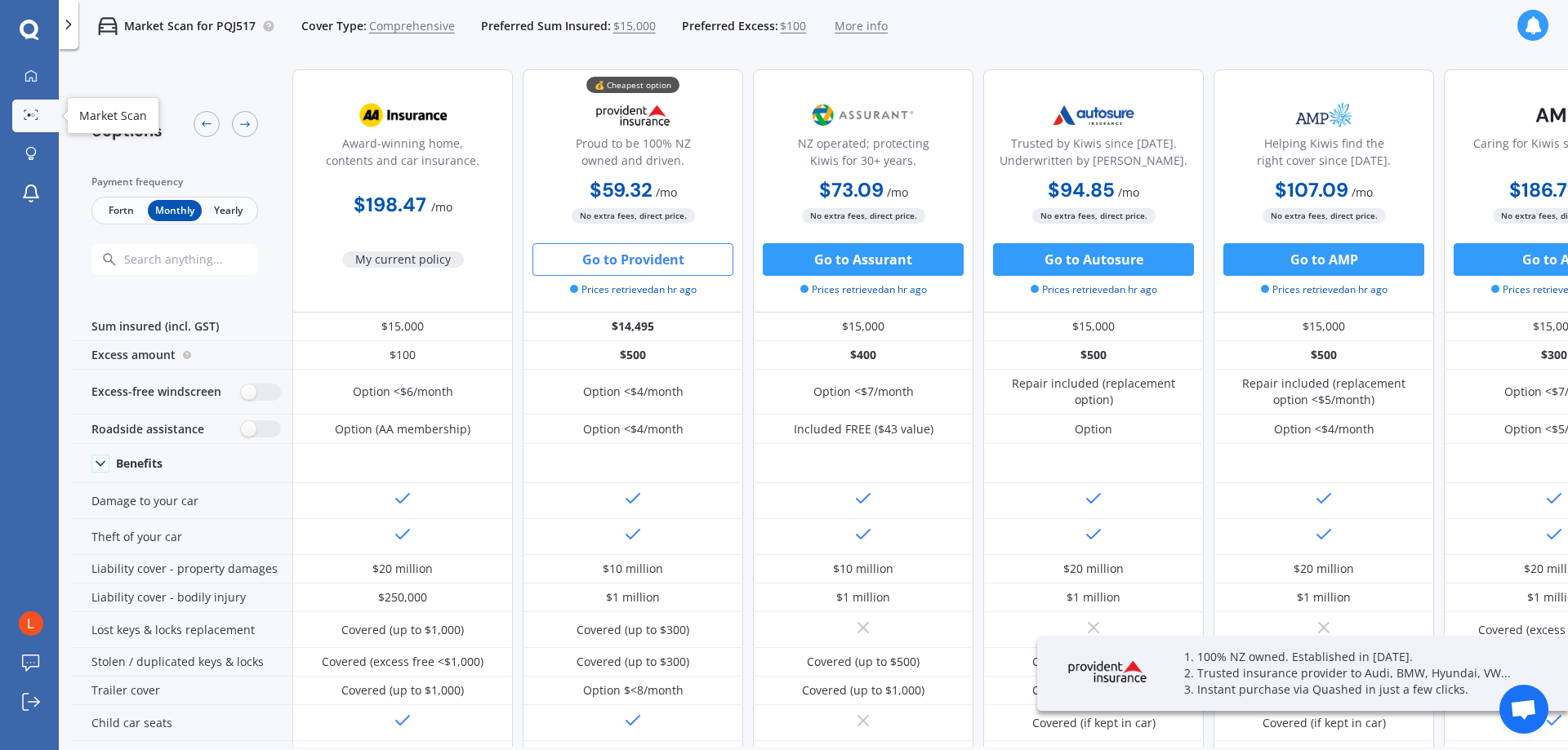
click at [40, 117] on div at bounding box center [31, 116] width 24 height 13
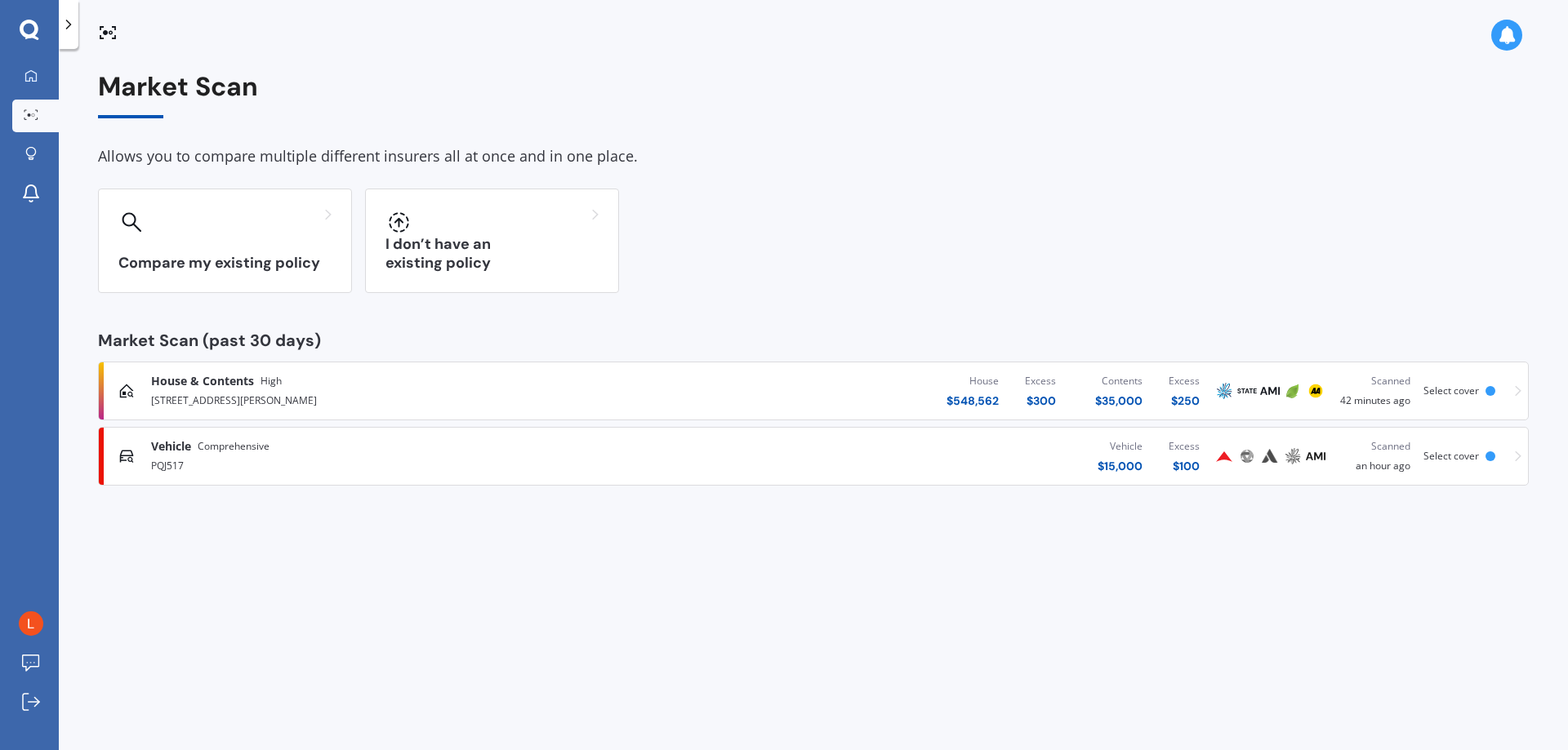
click at [291, 384] on div "House & Contents High" at bounding box center [408, 381] width 514 height 16
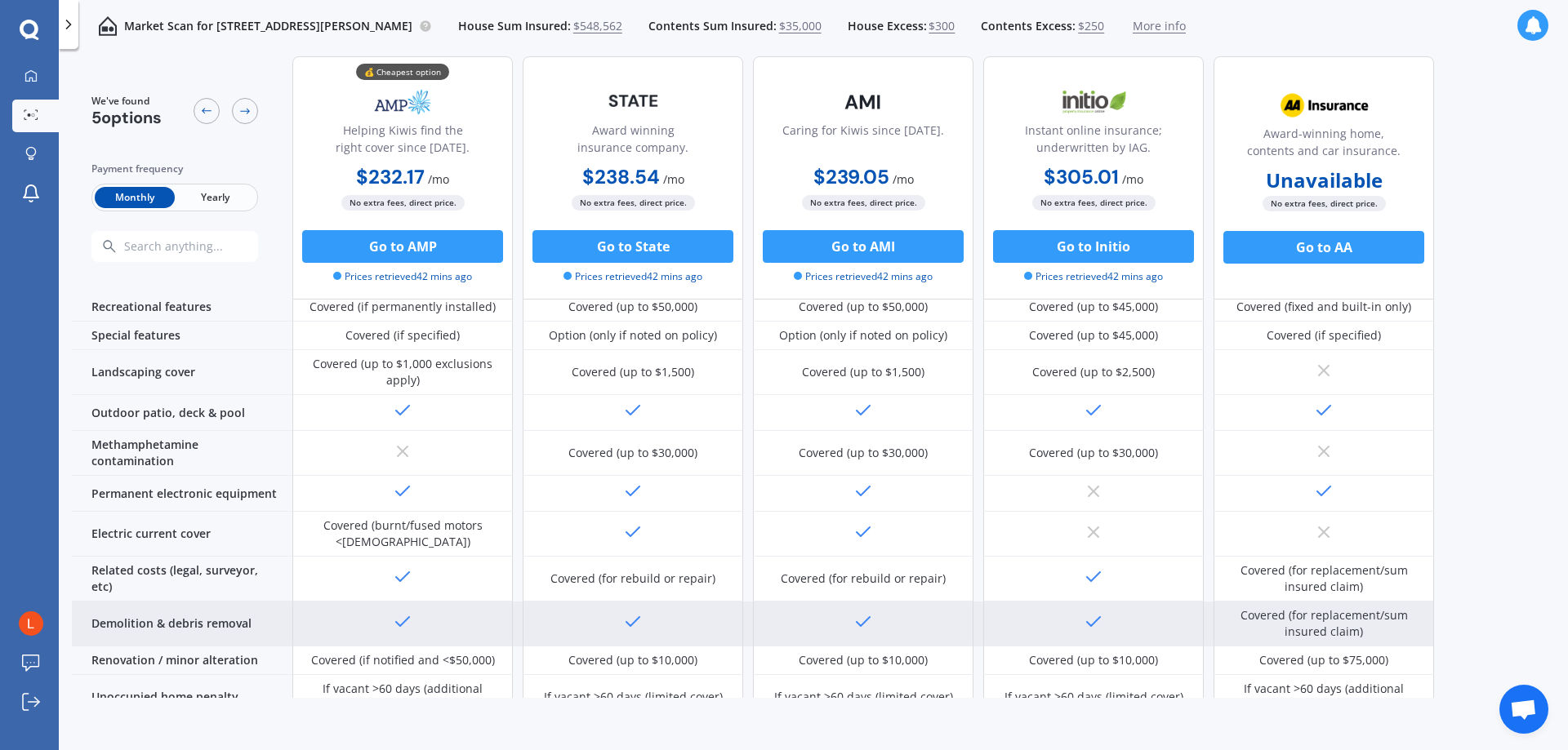
scroll to position [572, 0]
